Goal: Information Seeking & Learning: Check status

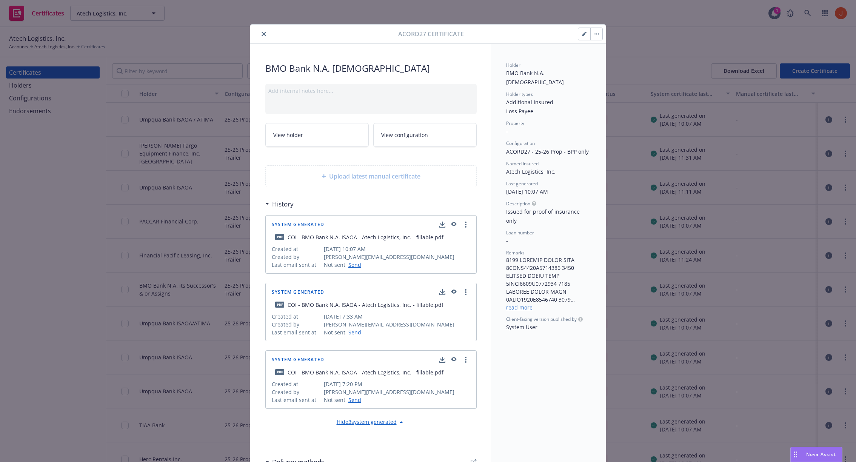
click at [525, 304] on link "read more" at bounding box center [519, 307] width 26 height 7
